Goal: Information Seeking & Learning: Learn about a topic

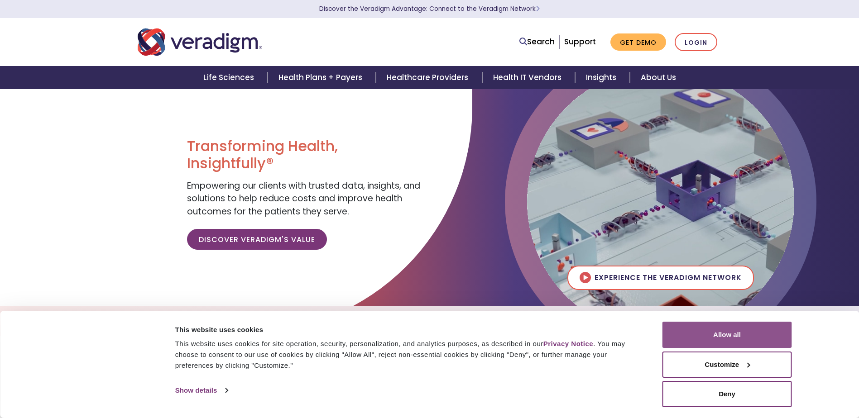
click at [739, 333] on button "Allow all" at bounding box center [726, 335] width 129 height 26
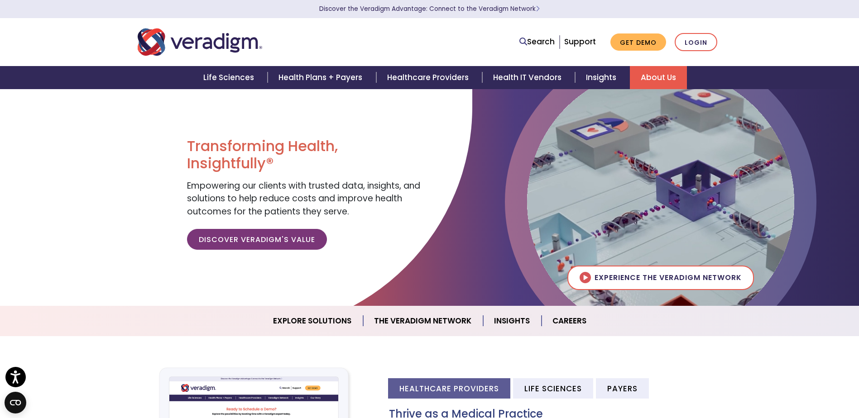
click at [652, 76] on link "About Us" at bounding box center [658, 77] width 57 height 23
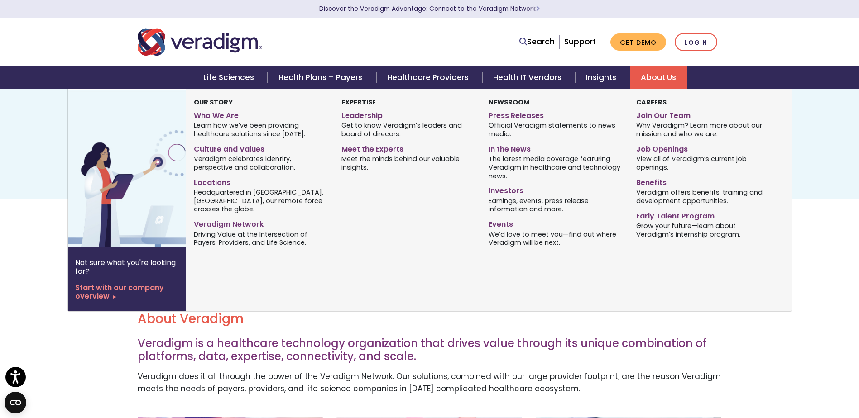
click at [659, 79] on link "About Us" at bounding box center [658, 77] width 57 height 23
click at [226, 117] on link "Who We Are" at bounding box center [261, 114] width 134 height 13
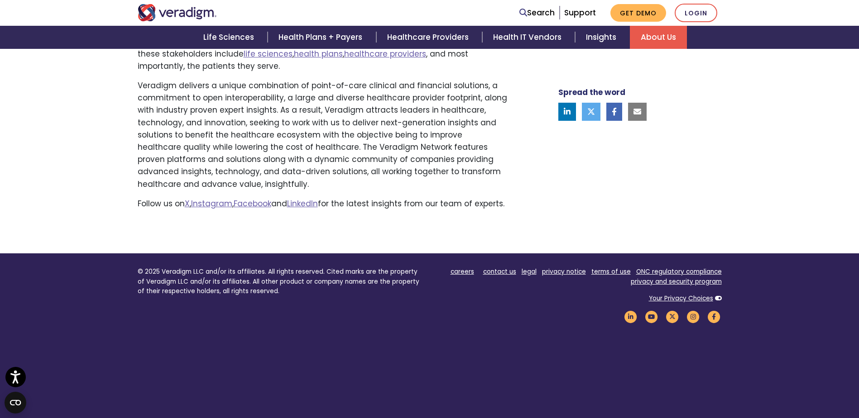
scroll to position [702, 0]
